Goal: Task Accomplishment & Management: Manage account settings

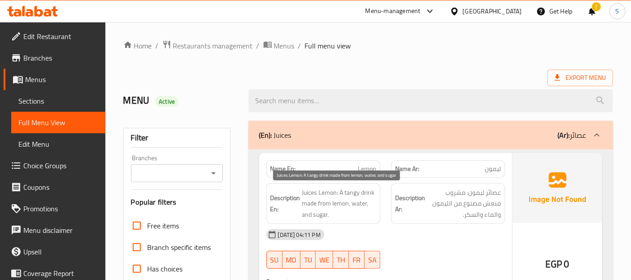
click at [318, 191] on span "Juices Lemon: A tangy drink made from lemon, water, and sugar." at bounding box center [339, 203] width 74 height 33
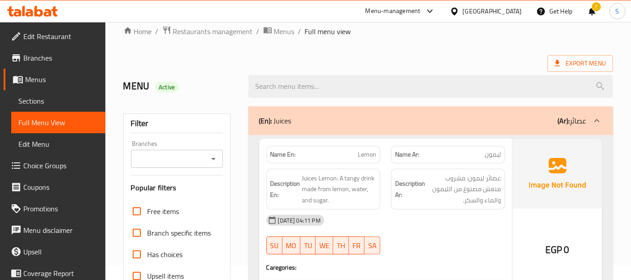
scroll to position [166, 0]
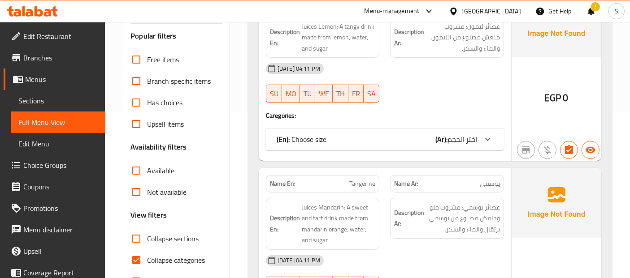
click at [173, 255] on span "Collapse categories" at bounding box center [176, 260] width 58 height 11
click at [147, 255] on input "Collapse categories" at bounding box center [137, 261] width 22 height 22
checkbox input "false"
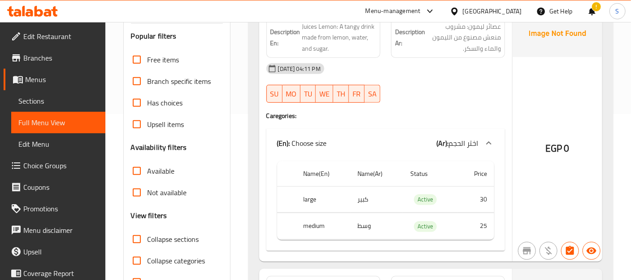
click at [570, 102] on div "EGP 0" at bounding box center [557, 124] width 90 height 274
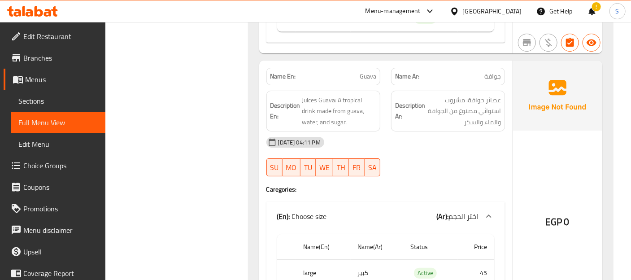
scroll to position [1536, 0]
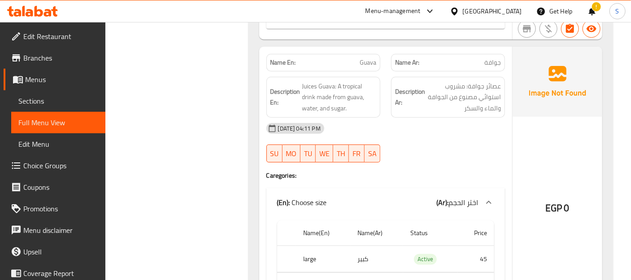
click at [388, 61] on div "Name Ar: جوافة" at bounding box center [448, 62] width 125 height 28
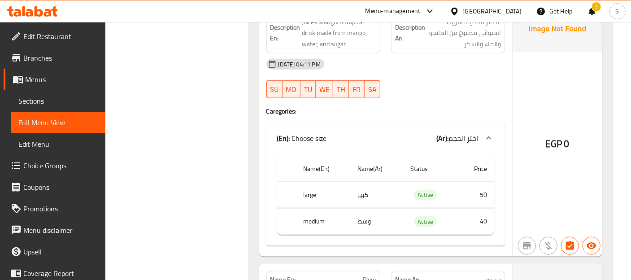
scroll to position [3570, 0]
click at [399, 93] on div at bounding box center [448, 98] width 125 height 11
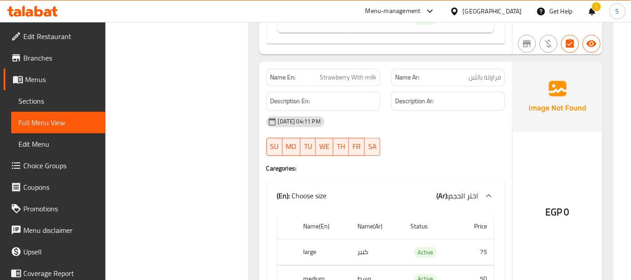
scroll to position [4069, 0]
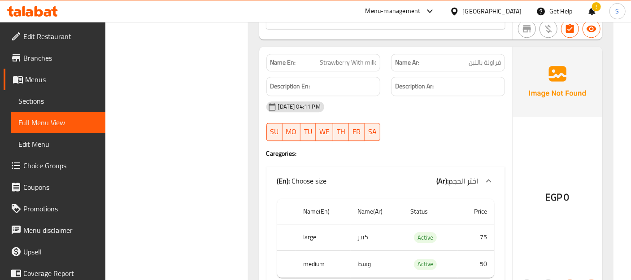
click at [514, 191] on div "EGP 0" at bounding box center [557, 173] width 90 height 252
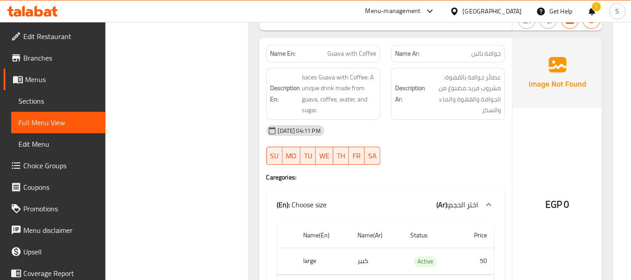
scroll to position [4334, 0]
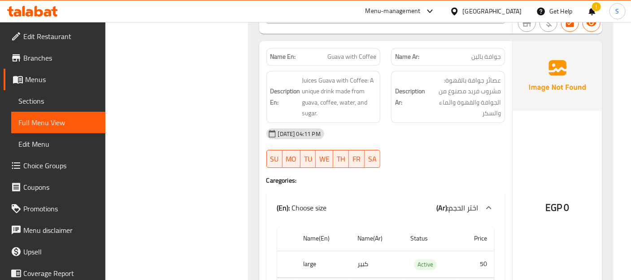
click at [360, 52] on span "Guava with Coffee" at bounding box center [351, 56] width 49 height 9
copy span "Guava with Coffee"
click at [482, 65] on div "Description Ar: عصائر جوافة بالقهوة: مشروب فريد مصنوع من الجوافة والقهوة والماء…" at bounding box center [448, 96] width 125 height 63
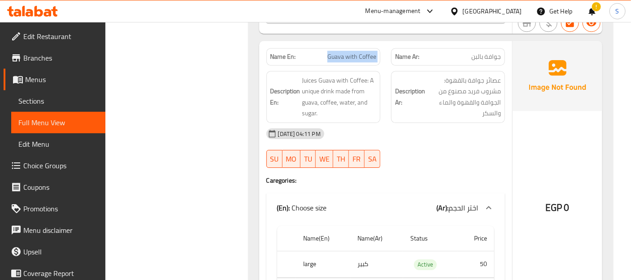
click at [482, 65] on div "Description Ar: عصائر جوافة بالقهوة: مشروب فريد مصنوع من الجوافة والقهوة والماء…" at bounding box center [448, 96] width 125 height 63
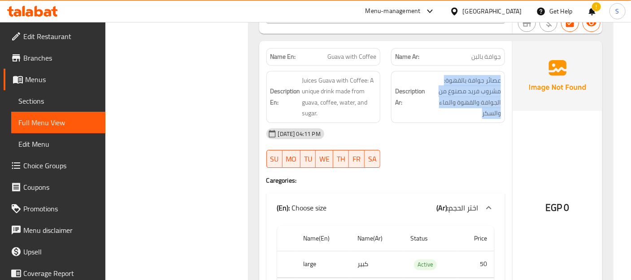
click at [485, 52] on span "جوافة بالبن" at bounding box center [486, 56] width 30 height 9
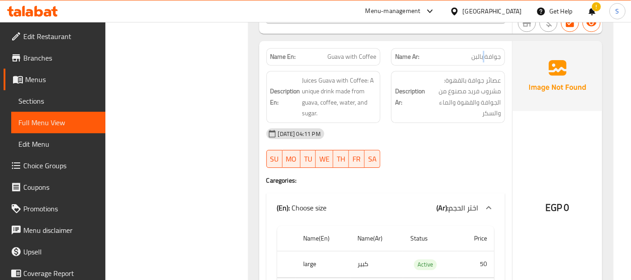
click at [485, 52] on span "جوافة بالبن" at bounding box center [486, 56] width 30 height 9
copy span "جوافة بالبن"
click at [547, 56] on img at bounding box center [557, 76] width 90 height 70
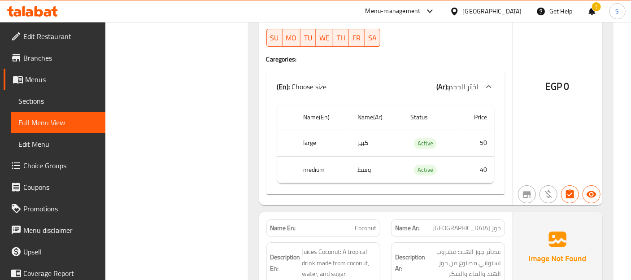
scroll to position [4459, 0]
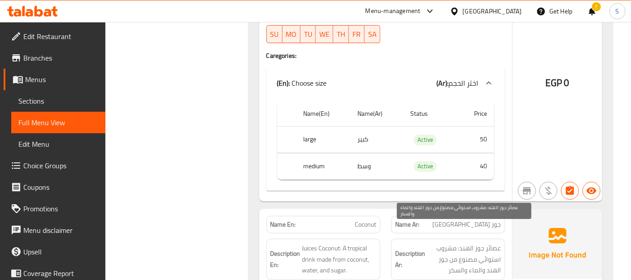
click at [436, 243] on span "عصائر جوز الهند: مشروب استوائي مصنوع من جوز الهند والماء والسكر" at bounding box center [464, 259] width 74 height 33
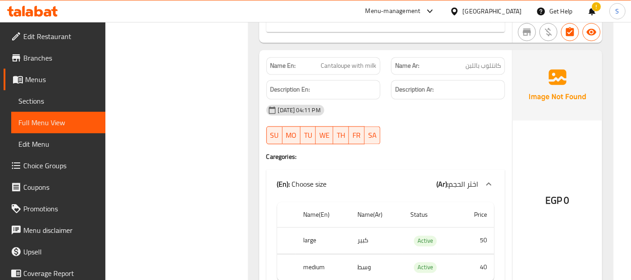
scroll to position [5463, 0]
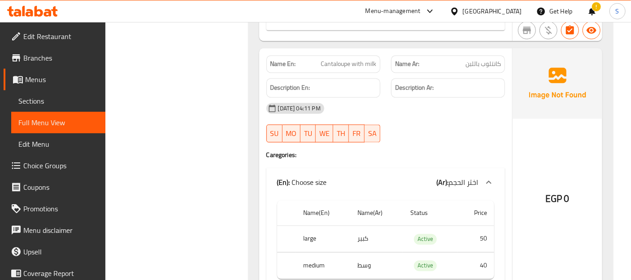
click at [525, 127] on div "EGP 0" at bounding box center [557, 174] width 90 height 252
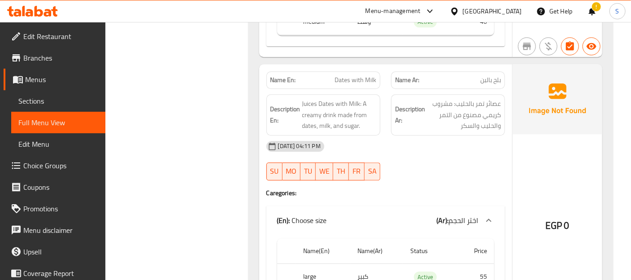
scroll to position [5706, 0]
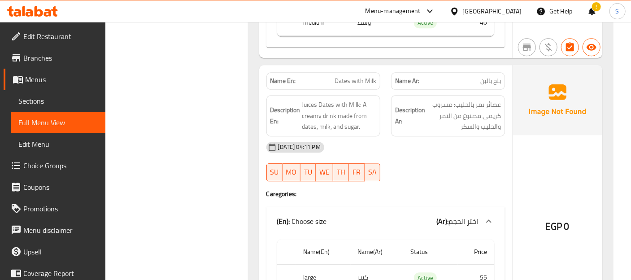
click at [387, 100] on div "Description Ar: عصائر تمر بالحليب: مشروب كريمي مصنوع من التمر والحليب والسكر" at bounding box center [448, 116] width 125 height 52
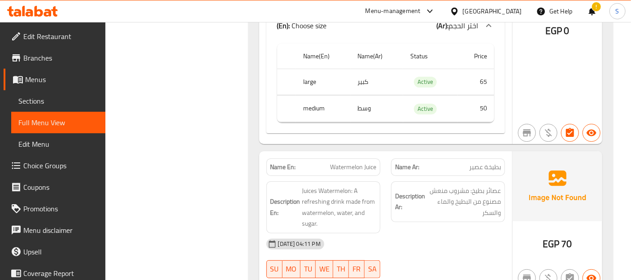
scroll to position [6188, 0]
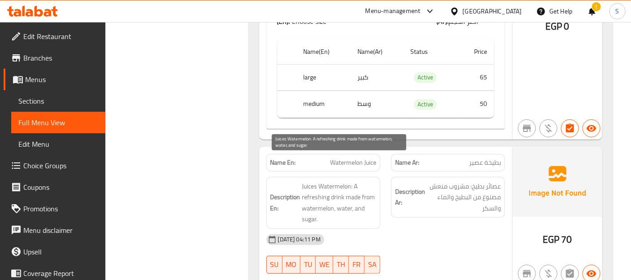
click at [355, 182] on span "Juices Watermelon: A refreshing drink made from watermelon, water, and sugar." at bounding box center [339, 203] width 74 height 44
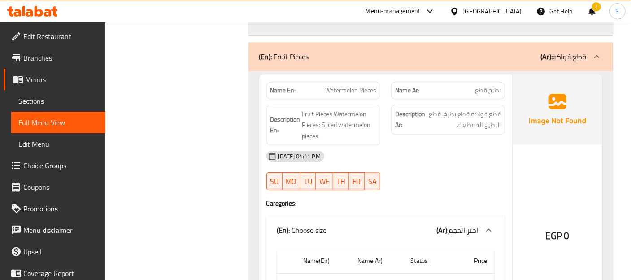
scroll to position [7325, 0]
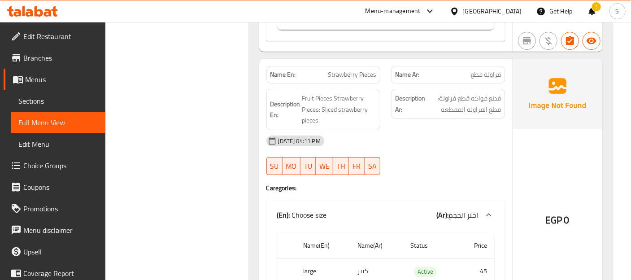
scroll to position [7616, 0]
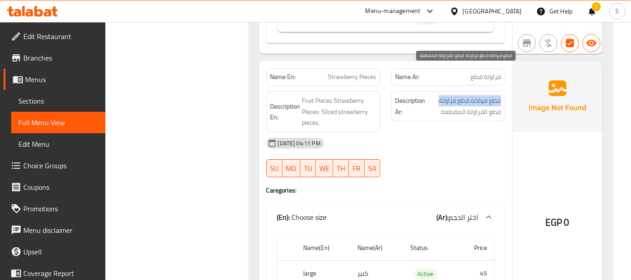
drag, startPoint x: 501, startPoint y: 72, endPoint x: 439, endPoint y: 72, distance: 61.9
click at [439, 95] on span "قطع فواكه قطع فراولة: قطع الفراولة المقطعة" at bounding box center [464, 106] width 74 height 22
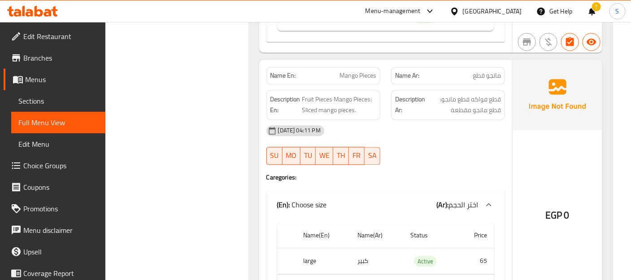
scroll to position [8455, 0]
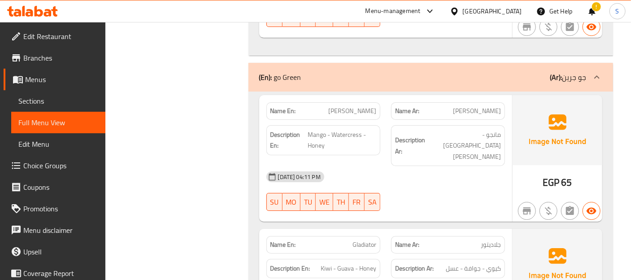
scroll to position [9160, 0]
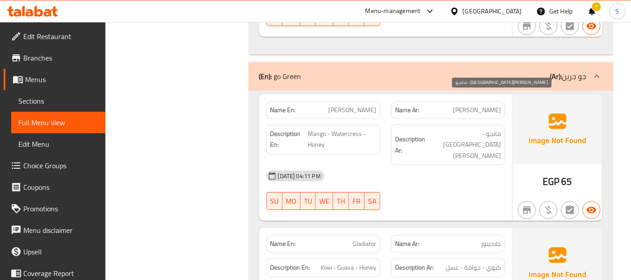
click at [483, 128] on span "مانجو - جرجير - عسل" at bounding box center [464, 144] width 74 height 33
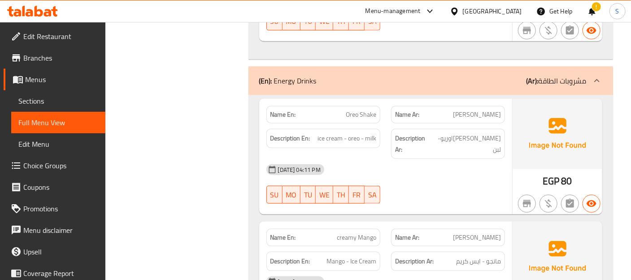
scroll to position [9678, 0]
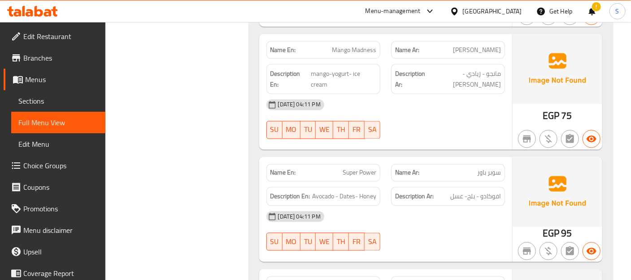
scroll to position [9977, 0]
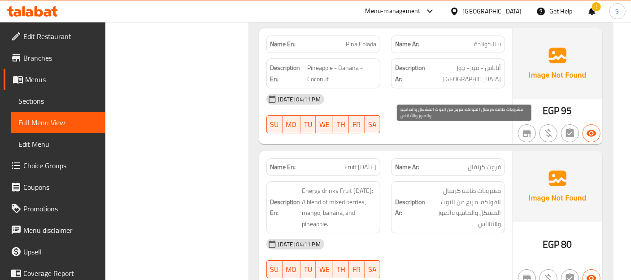
scroll to position [10595, 0]
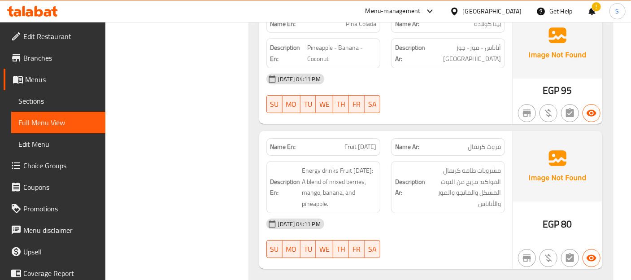
copy span "Fruit Carnival"
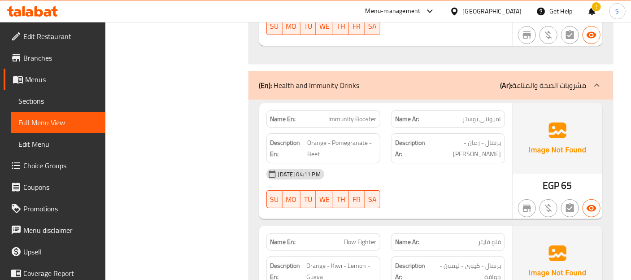
scroll to position [10819, 0]
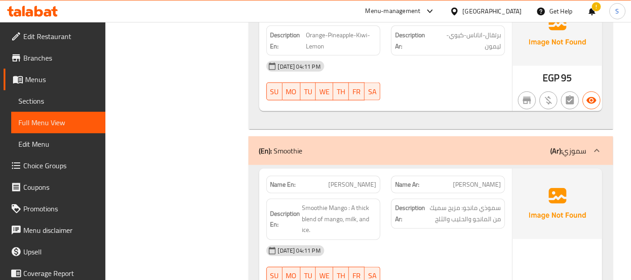
scroll to position [11437, 0]
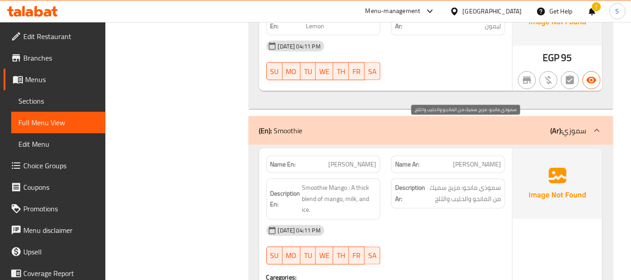
click at [445, 182] on span "سموذي مانجو: مزيج سميك من المانجو والحليب والثلج" at bounding box center [464, 193] width 74 height 22
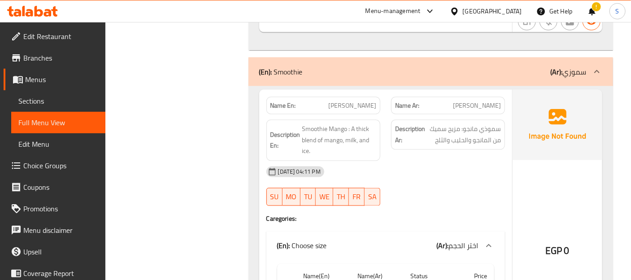
scroll to position [11497, 0]
copy span "Smoothie"
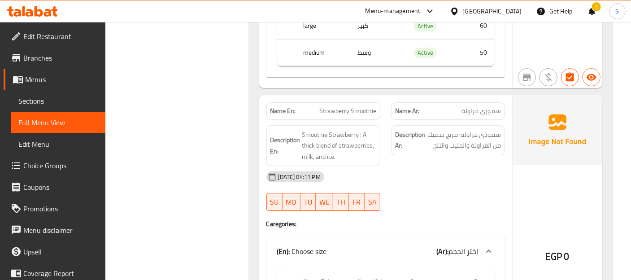
scroll to position [12055, 0]
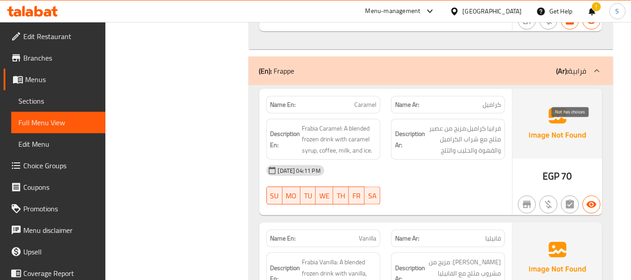
scroll to position [14343, 0]
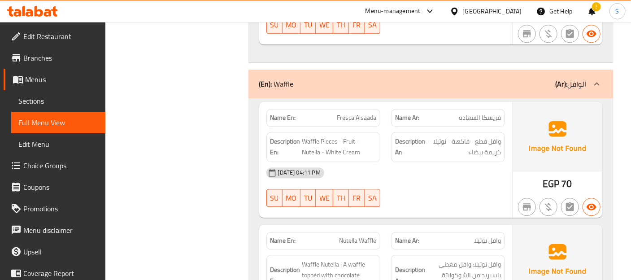
scroll to position [14921, 0]
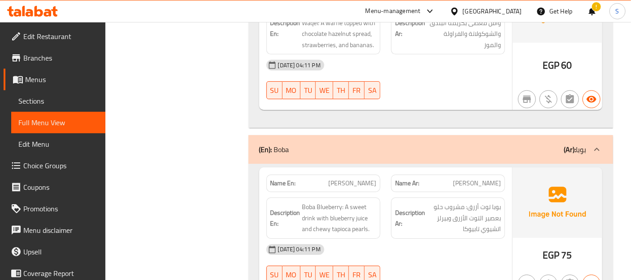
scroll to position [15268, 0]
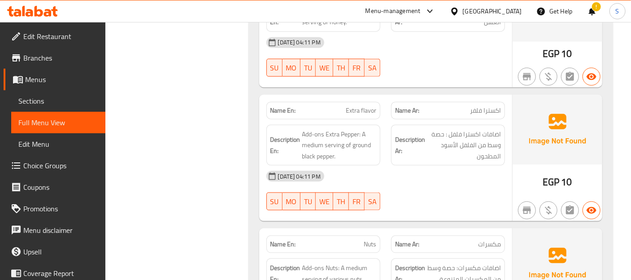
scroll to position [16006, 0]
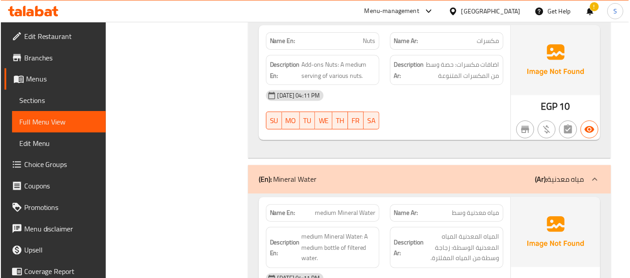
scroll to position [16151, 0]
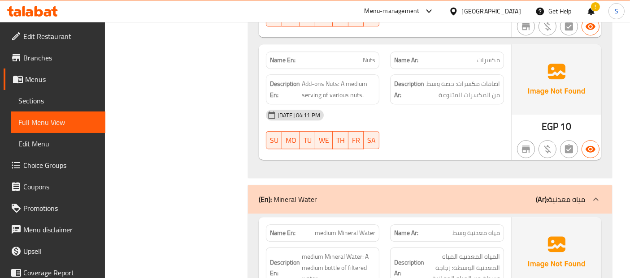
click at [48, 96] on span "Sections" at bounding box center [58, 101] width 80 height 11
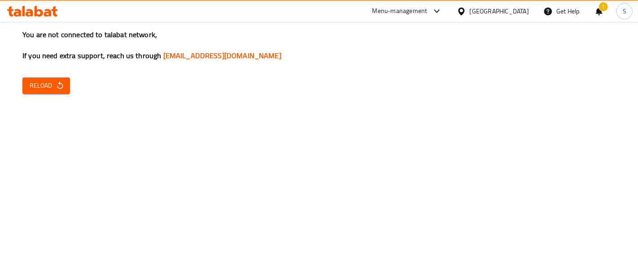
click at [578, 48] on h3 "You are not connected to talabat network, If you need extra support, reach us t…" at bounding box center [318, 45] width 593 height 31
click at [76, 180] on div "You are not connected to talabat network, If you need extra support, reach us t…" at bounding box center [319, 139] width 638 height 278
click at [566, 109] on div "You are not connected to talabat network, If you need extra support, reach us t…" at bounding box center [319, 139] width 638 height 278
click at [211, 137] on div "You are not connected to talabat network, If you need extra support, reach us t…" at bounding box center [319, 139] width 638 height 278
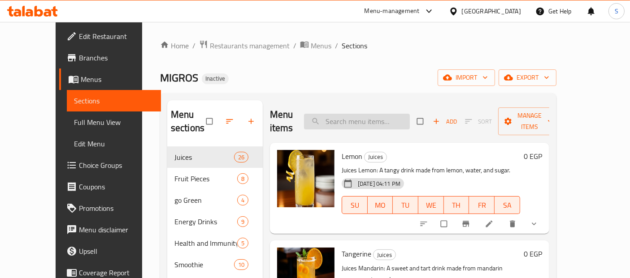
click at [385, 114] on input "search" at bounding box center [357, 122] width 106 height 16
paste input "Guava with Coffee"
type input "Guava with Coffee"
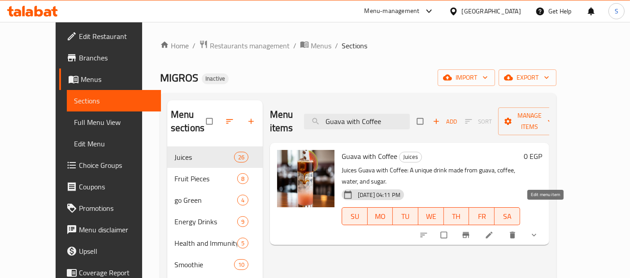
click at [494, 231] on icon at bounding box center [489, 235] width 9 height 9
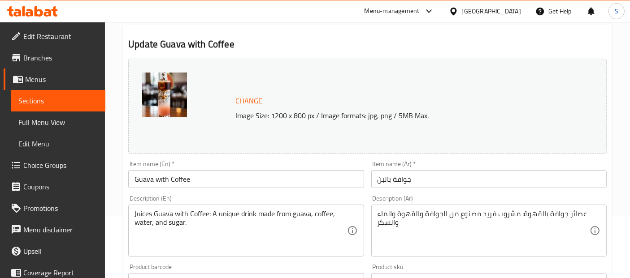
scroll to position [66, 0]
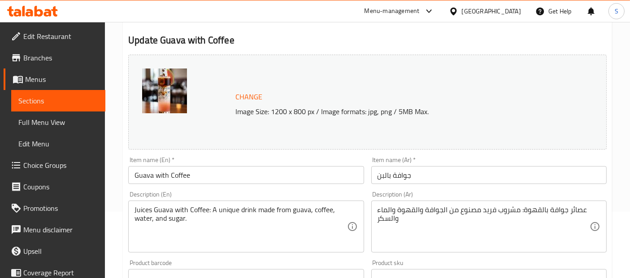
click at [185, 174] on input "Guava with Coffee" at bounding box center [245, 175] width 235 height 18
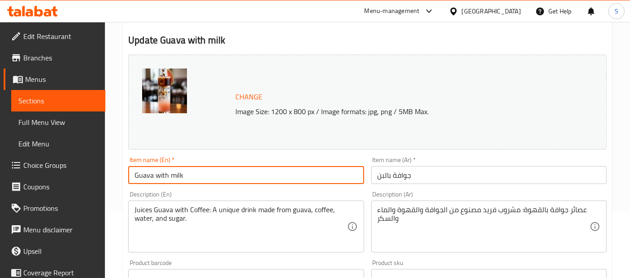
type input "Guava with milk"
click at [199, 209] on textarea "Juices Guava with Coffee: A unique drink made from guava, coffee, water, and su…" at bounding box center [241, 227] width 212 height 43
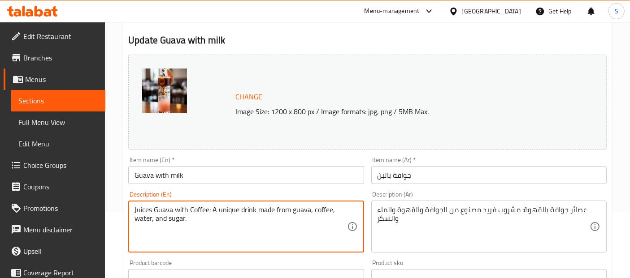
click at [199, 209] on textarea "Juices Guava with Coffee: A unique drink made from guava, coffee, water, and su…" at bounding box center [241, 227] width 212 height 43
click at [395, 215] on textarea "عصائر جوافة بالقهوة: مشروب فريد مصنوع من الجوافة والقهوة والماء والسكر" at bounding box center [484, 227] width 212 height 43
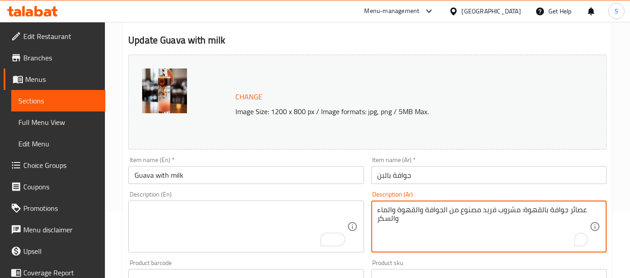
click at [395, 215] on textarea "عصائر جوافة بالقهوة: مشروب فريد مصنوع من الجوافة والقهوة والماء والسكر" at bounding box center [484, 227] width 212 height 43
click at [344, 168] on input "Guava with milk" at bounding box center [245, 175] width 235 height 18
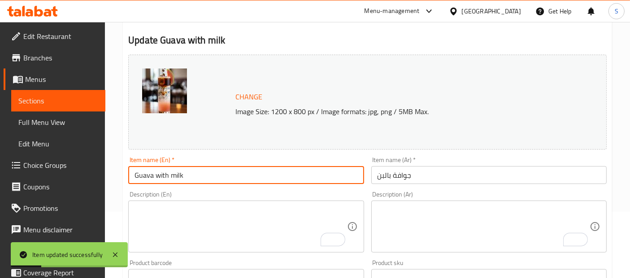
click at [59, 99] on span "Sections" at bounding box center [58, 101] width 80 height 11
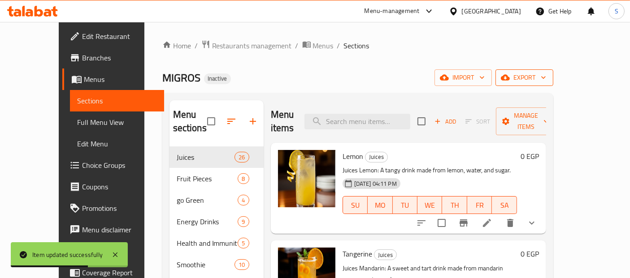
click at [546, 80] on span "export" at bounding box center [524, 77] width 43 height 11
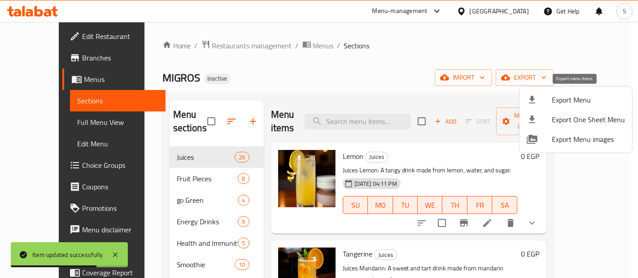
click at [560, 97] on span "Export Menu" at bounding box center [588, 100] width 73 height 11
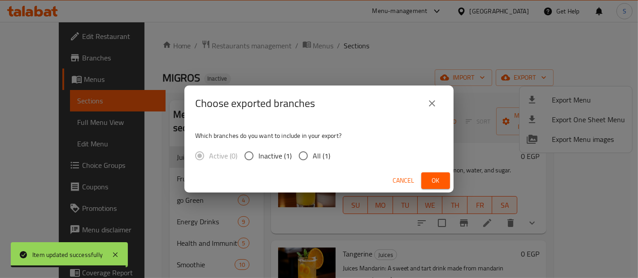
click at [327, 153] on span "All (1)" at bounding box center [321, 156] width 17 height 11
click at [313, 153] on input "All (1)" at bounding box center [303, 156] width 19 height 19
radio input "true"
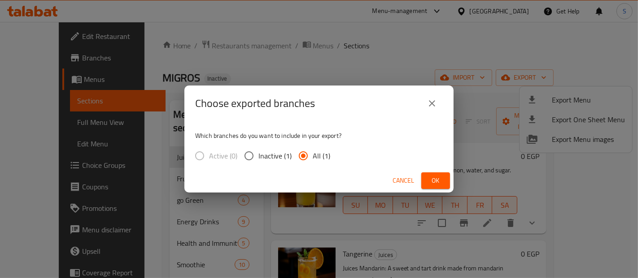
click at [431, 102] on icon "close" at bounding box center [431, 103] width 11 height 11
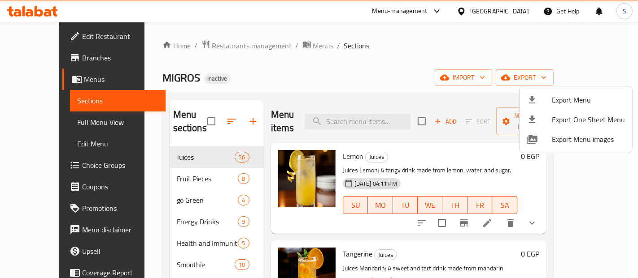
click at [26, 39] on div at bounding box center [319, 139] width 638 height 278
click at [82, 39] on span "Edit Restaurant" at bounding box center [120, 36] width 76 height 11
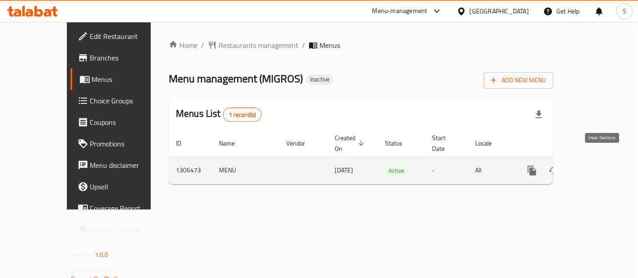
click at [602, 165] on icon "enhanced table" at bounding box center [596, 170] width 11 height 11
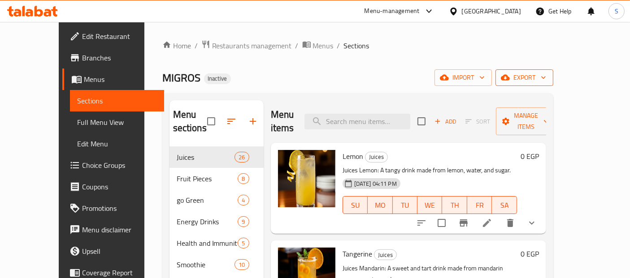
click at [553, 83] on button "export" at bounding box center [524, 77] width 58 height 17
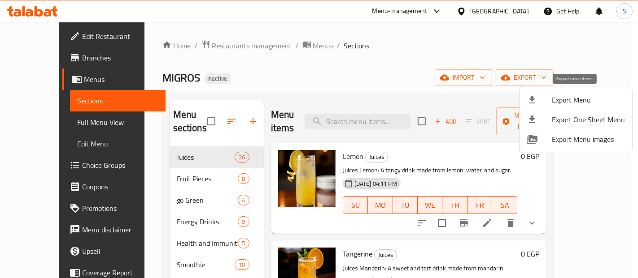
click at [568, 100] on span "Export Menu" at bounding box center [588, 100] width 73 height 11
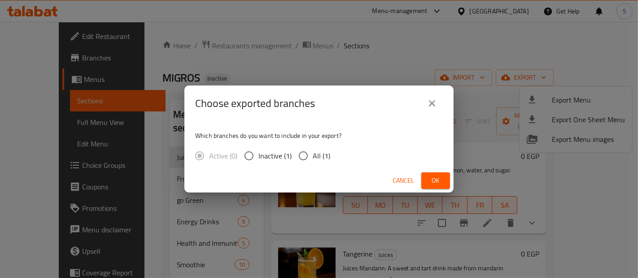
click at [313, 154] on span "All (1)" at bounding box center [321, 156] width 17 height 11
click at [313, 154] on input "All (1)" at bounding box center [303, 156] width 19 height 19
radio input "true"
click at [431, 178] on span "Ok" at bounding box center [435, 180] width 14 height 11
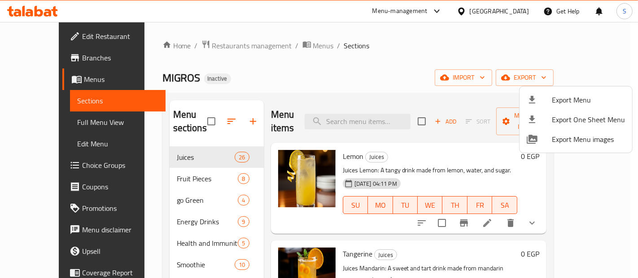
click at [517, 13] on div at bounding box center [319, 139] width 638 height 278
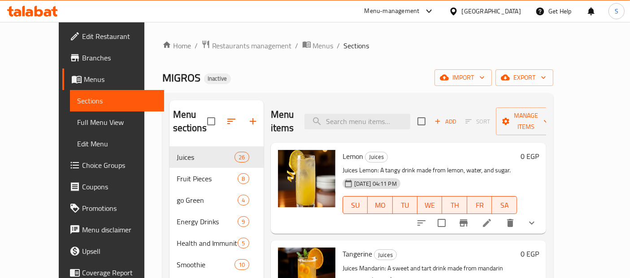
click at [517, 13] on div "Egypt" at bounding box center [491, 11] width 59 height 10
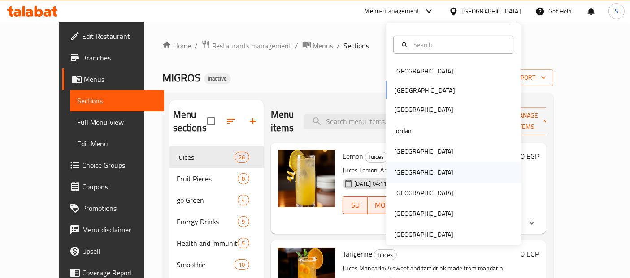
click at [413, 173] on div "Oman" at bounding box center [453, 172] width 135 height 21
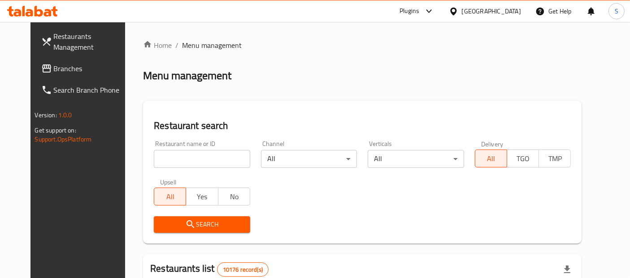
click at [205, 158] on input "search" at bounding box center [202, 159] width 96 height 18
paste input "Mutanafis"
type input "Mutanafis"
click button "Search" at bounding box center [202, 225] width 96 height 17
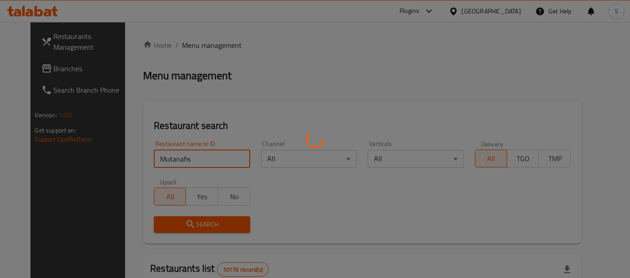
click button "Search" at bounding box center [202, 225] width 96 height 17
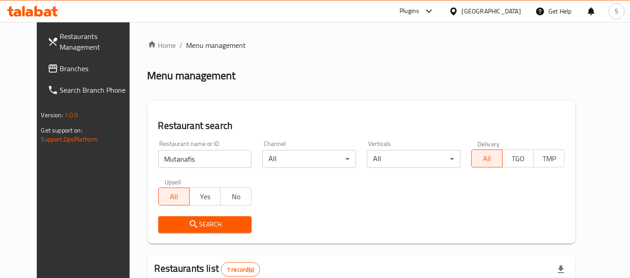
click at [266, 196] on div "Restaurant name or ID Mutanafis Restaurant name or ID Channel All ​ Verticals A…" at bounding box center [361, 186] width 417 height 103
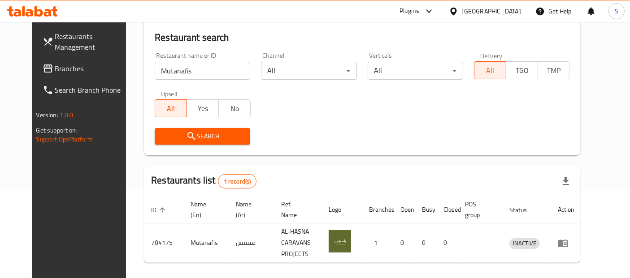
scroll to position [113, 0]
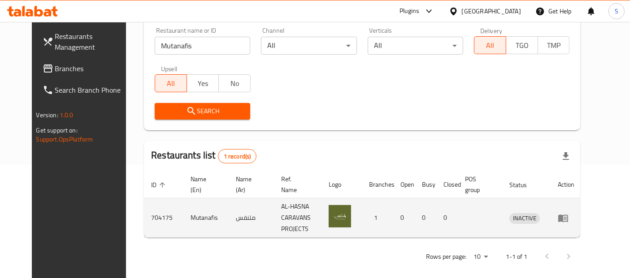
click at [582, 212] on td "enhanced table" at bounding box center [566, 218] width 31 height 39
click at [568, 215] on icon "enhanced table" at bounding box center [563, 219] width 10 height 8
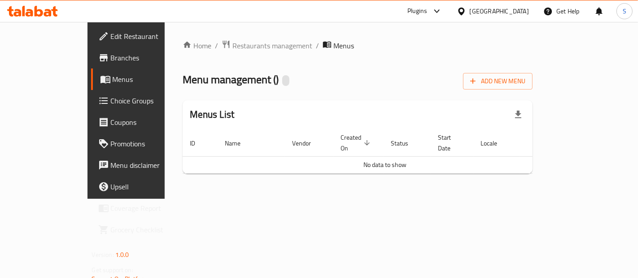
click at [551, 35] on div "Home / Restaurants management / Menus Menu management ( ) Add New Menu Menus Li…" at bounding box center [358, 110] width 386 height 177
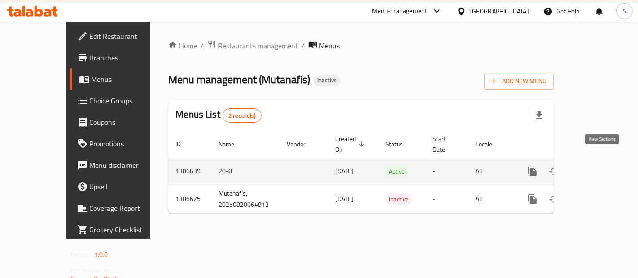
click at [602, 166] on icon "enhanced table" at bounding box center [596, 171] width 11 height 11
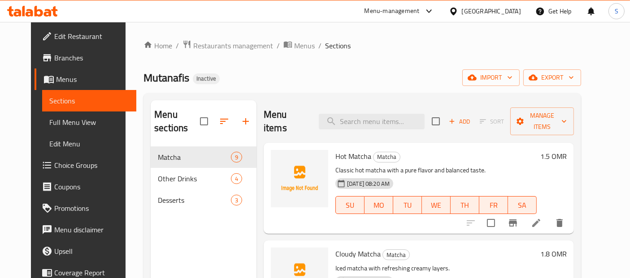
click at [42, 114] on link "Full Menu View" at bounding box center [89, 123] width 94 height 22
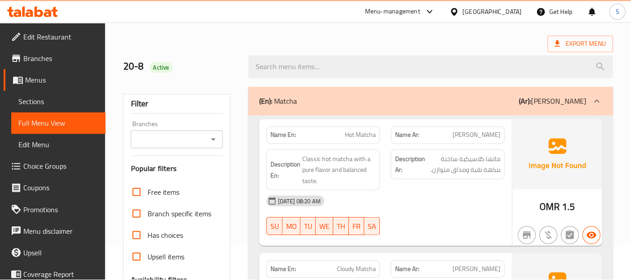
scroll to position [141, 0]
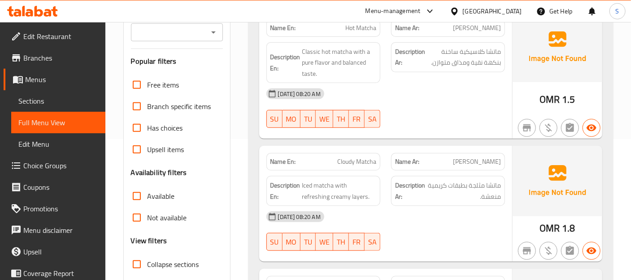
click at [470, 104] on div "[DATE] 08:20 AM SU MO TU WE TH FR SA" at bounding box center [385, 108] width 249 height 50
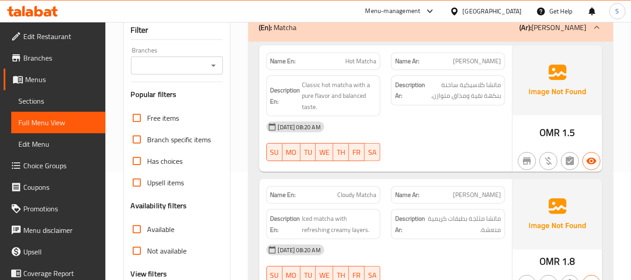
scroll to position [91, 0]
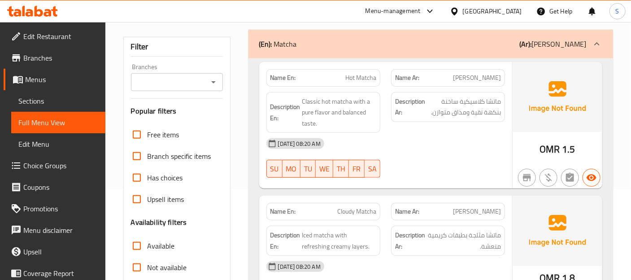
click at [503, 151] on div "[DATE] 08:20 AM" at bounding box center [385, 144] width 249 height 22
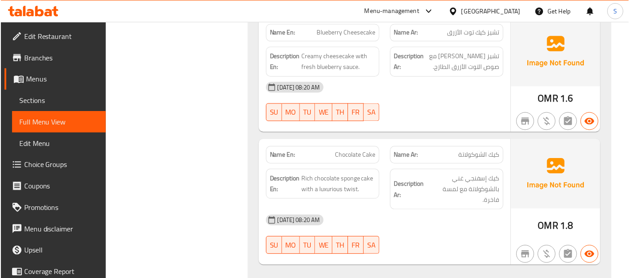
scroll to position [2047, 0]
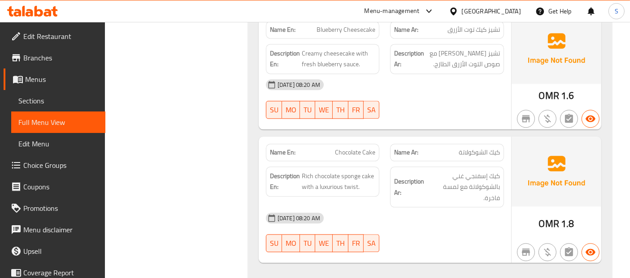
click at [37, 99] on span "Sections" at bounding box center [58, 101] width 80 height 11
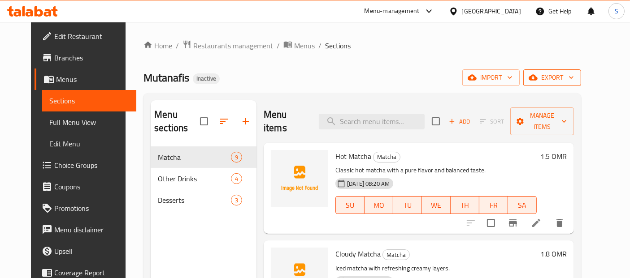
click at [538, 77] on icon "button" at bounding box center [533, 77] width 9 height 9
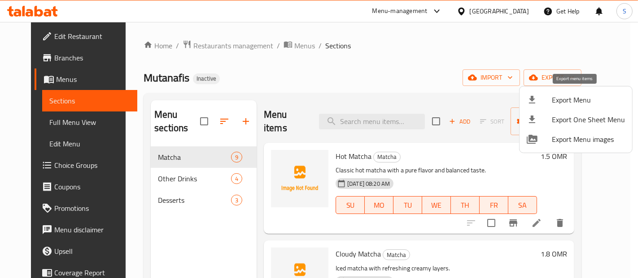
click at [555, 95] on span "Export Menu" at bounding box center [588, 100] width 73 height 11
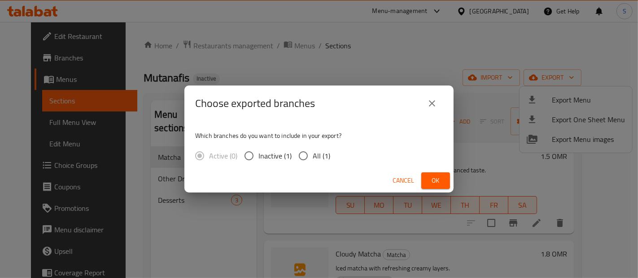
click at [322, 156] on span "All (1)" at bounding box center [321, 156] width 17 height 11
click at [313, 156] on input "All (1)" at bounding box center [303, 156] width 19 height 19
radio input "true"
click at [436, 185] on span "Ok" at bounding box center [435, 180] width 14 height 11
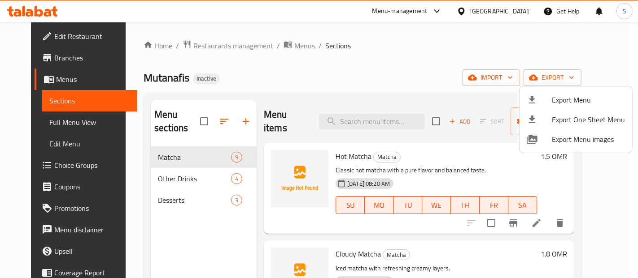
click at [54, 39] on div at bounding box center [319, 139] width 638 height 278
click at [54, 39] on span "Edit Restaurant" at bounding box center [92, 36] width 76 height 11
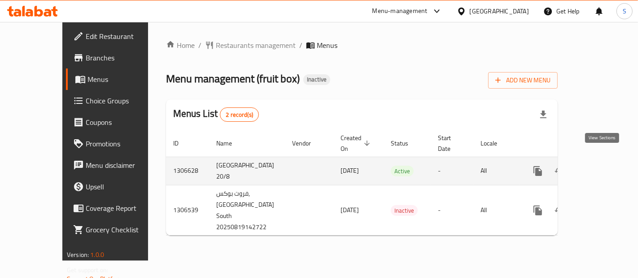
click at [601, 166] on icon "enhanced table" at bounding box center [602, 171] width 11 height 11
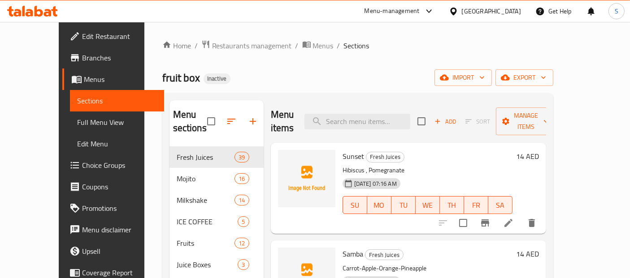
click at [77, 121] on span "Full Menu View" at bounding box center [117, 122] width 80 height 11
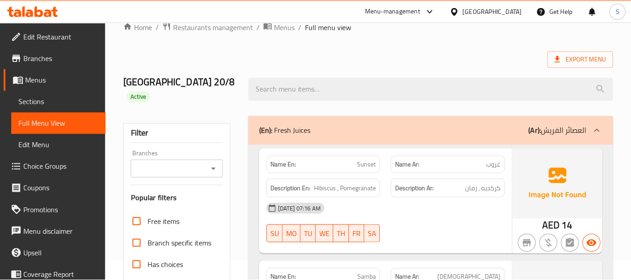
scroll to position [17, 0]
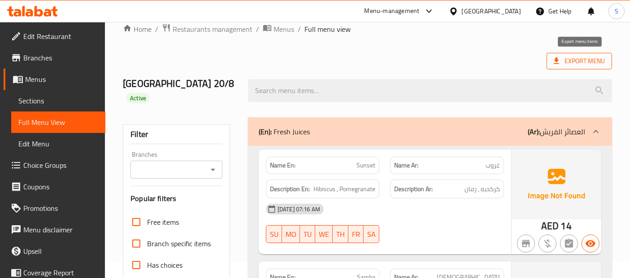
click at [578, 57] on span "Export Menu" at bounding box center [579, 61] width 51 height 11
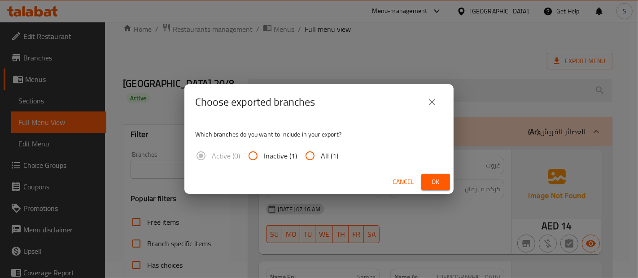
click at [314, 157] on input "All (1)" at bounding box center [310, 156] width 22 height 22
radio input "true"
click at [436, 178] on span "Ok" at bounding box center [435, 182] width 14 height 11
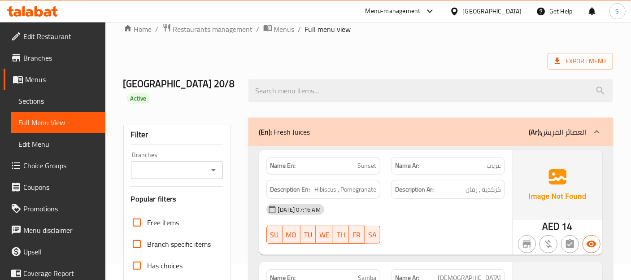
click at [470, 180] on div "Description Ar: كركديه , رمان" at bounding box center [448, 189] width 114 height 19
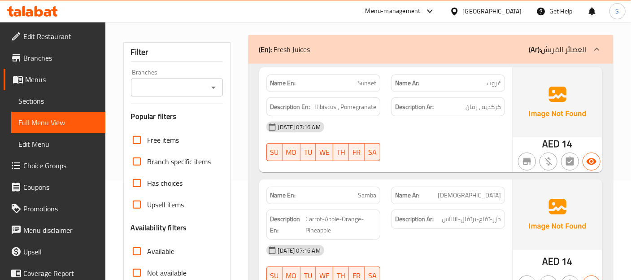
scroll to position [108, 0]
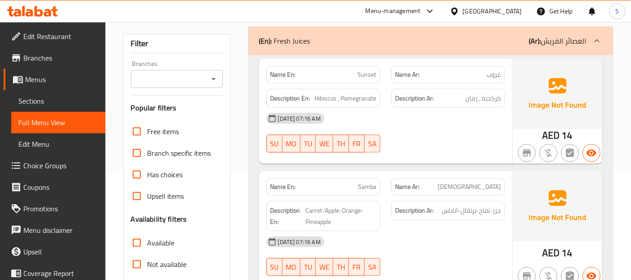
click at [574, 117] on div "AED 14" at bounding box center [557, 111] width 90 height 105
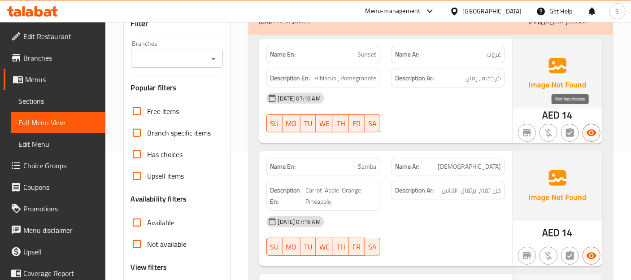
scroll to position [148, 0]
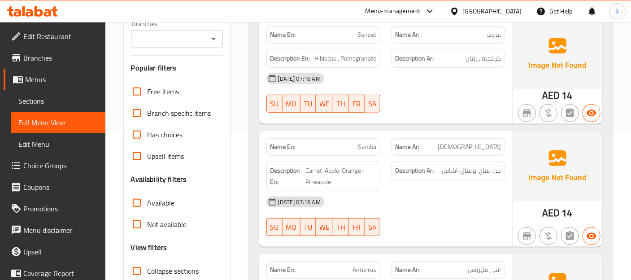
click at [473, 191] on div "20-08-2025 07:16 AM" at bounding box center [385, 202] width 249 height 22
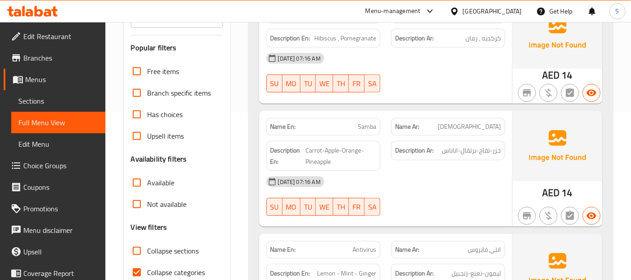
scroll to position [187, 0]
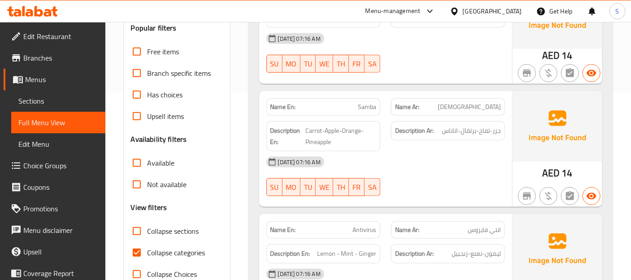
click at [492, 151] on div "20-08-2025 07:16 AM" at bounding box center [385, 162] width 249 height 22
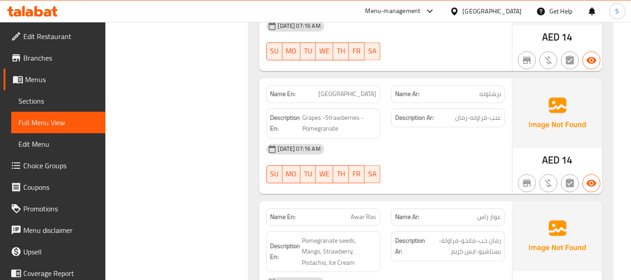
scroll to position [805, 0]
click at [473, 137] on div "20-08-2025 07:16 AM" at bounding box center [385, 148] width 249 height 22
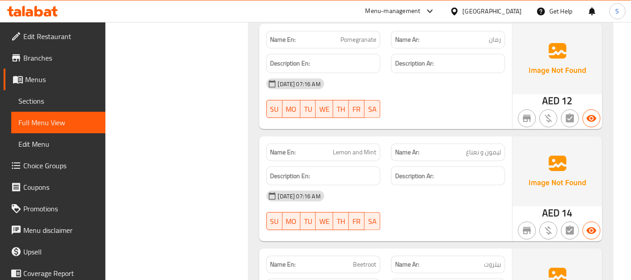
scroll to position [1861, 0]
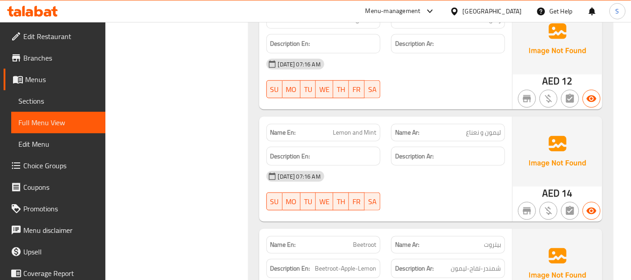
click at [481, 165] on div "20-08-2025 07:16 AM" at bounding box center [385, 176] width 249 height 22
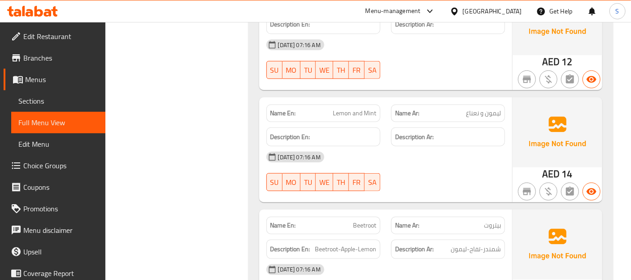
scroll to position [1881, 0]
click at [505, 145] on div "20-08-2025 07:16 AM SU MO TU WE TH FR SA" at bounding box center [385, 170] width 249 height 50
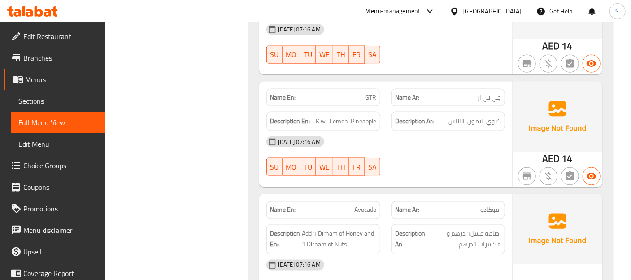
scroll to position [2141, 0]
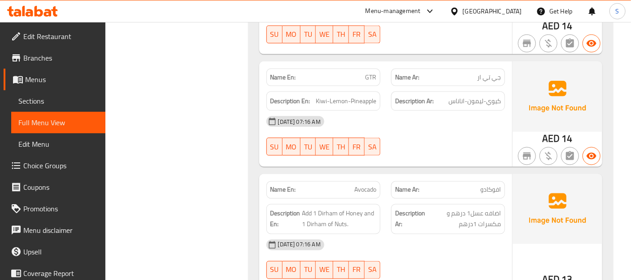
click at [510, 111] on div "20-08-2025 07:16 AM" at bounding box center [385, 122] width 249 height 22
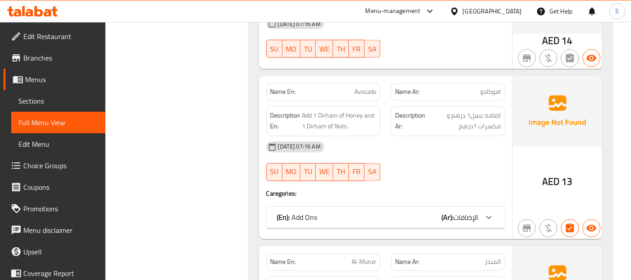
scroll to position [2240, 0]
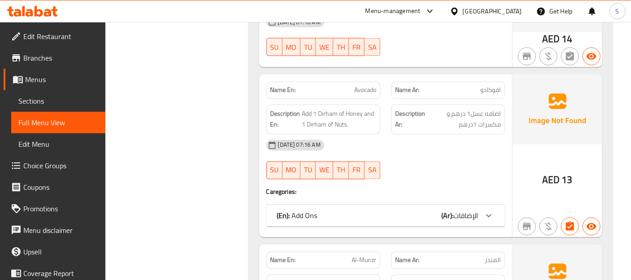
click at [444, 205] on div "(En): Add Ons (Ar): الإضافات" at bounding box center [385, 216] width 239 height 22
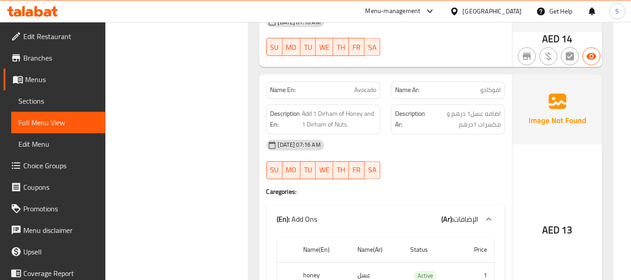
click at [581, 91] on img at bounding box center [557, 109] width 90 height 70
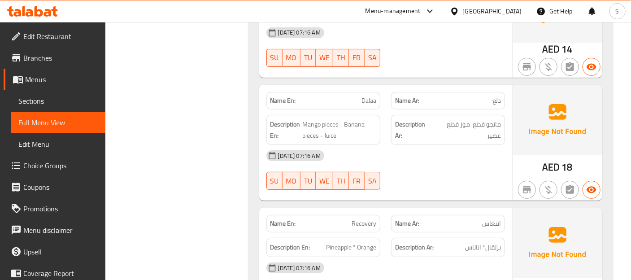
scroll to position [3196, 0]
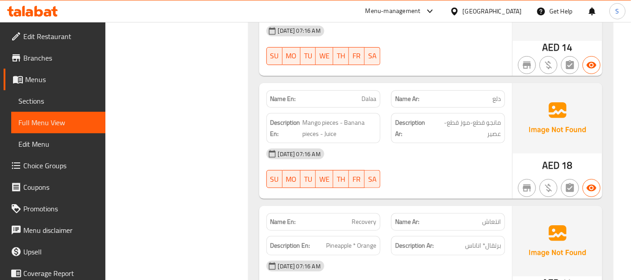
click at [526, 110] on img at bounding box center [557, 118] width 90 height 70
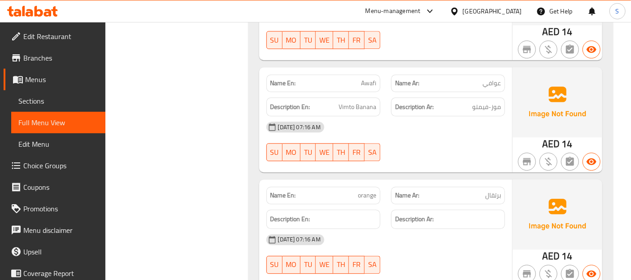
scroll to position [4173, 0]
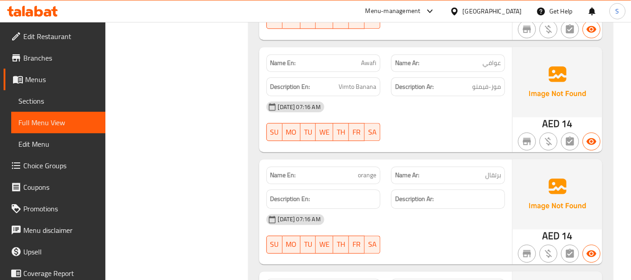
click at [506, 161] on div "Name Ar: برتقال" at bounding box center [448, 175] width 125 height 28
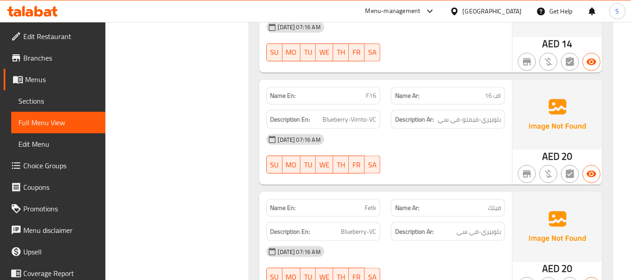
scroll to position [5090, 0]
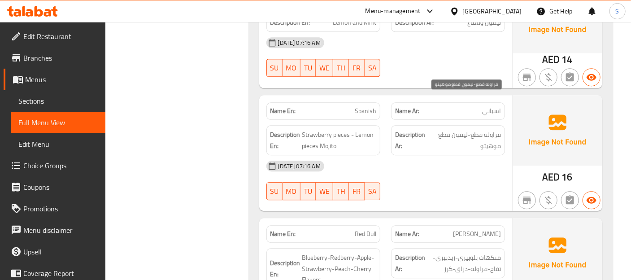
scroll to position [5648, 0]
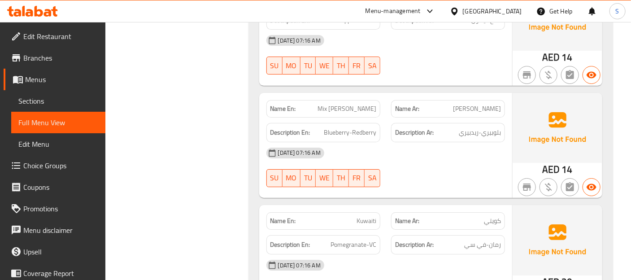
scroll to position [6006, 0]
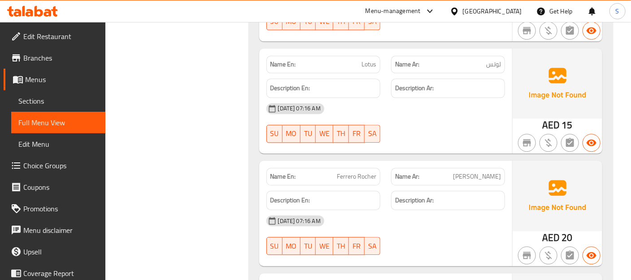
scroll to position [7162, 0]
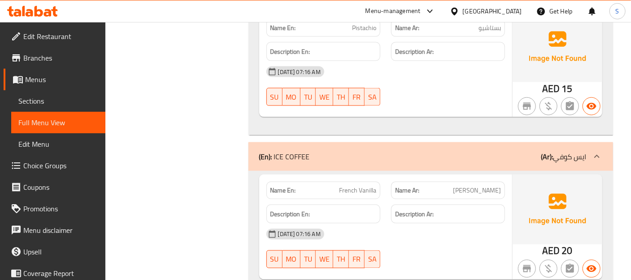
scroll to position [8358, 0]
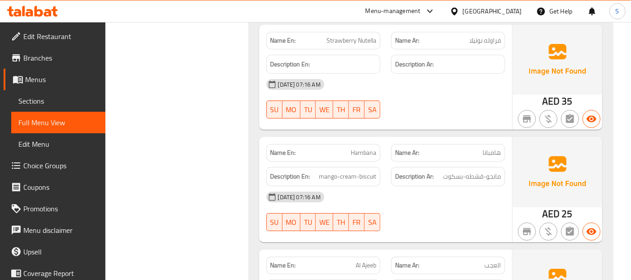
scroll to position [9233, 0]
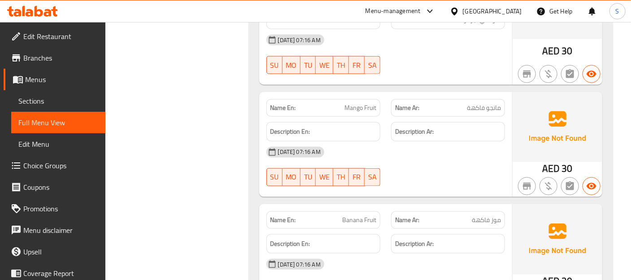
scroll to position [9691, 0]
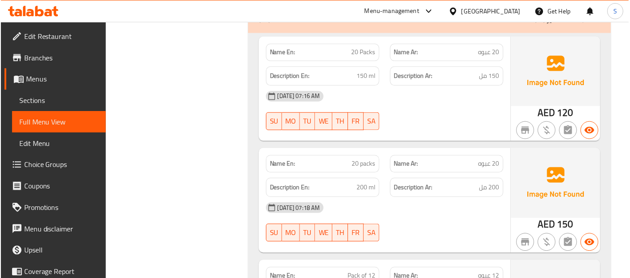
scroll to position [10544, 0]
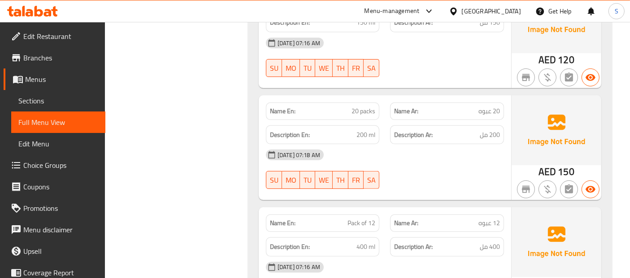
click at [66, 100] on span "Sections" at bounding box center [58, 101] width 80 height 11
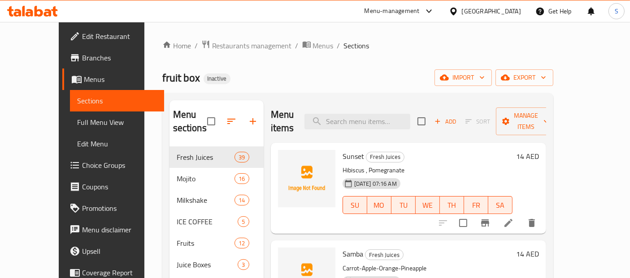
click at [82, 39] on span "Edit Restaurant" at bounding box center [119, 36] width 75 height 11
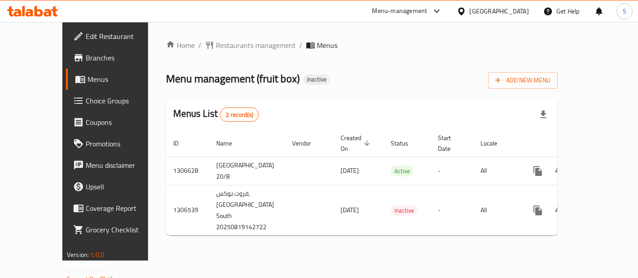
click at [87, 56] on span "Branches" at bounding box center [124, 57] width 76 height 11
